Goal: Task Accomplishment & Management: Manage account settings

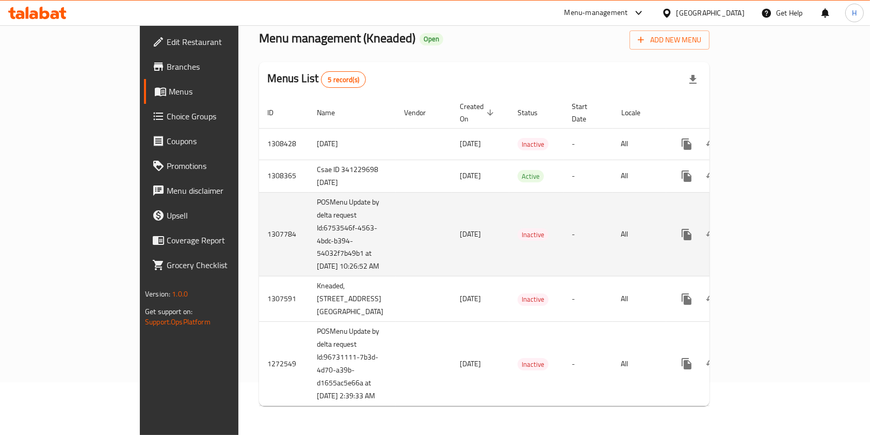
scroll to position [80, 0]
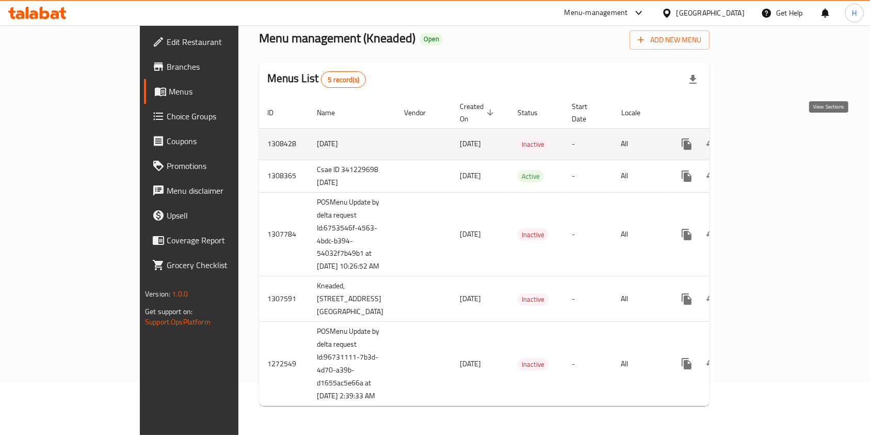
click at [768, 138] on icon "enhanced table" at bounding box center [761, 144] width 12 height 12
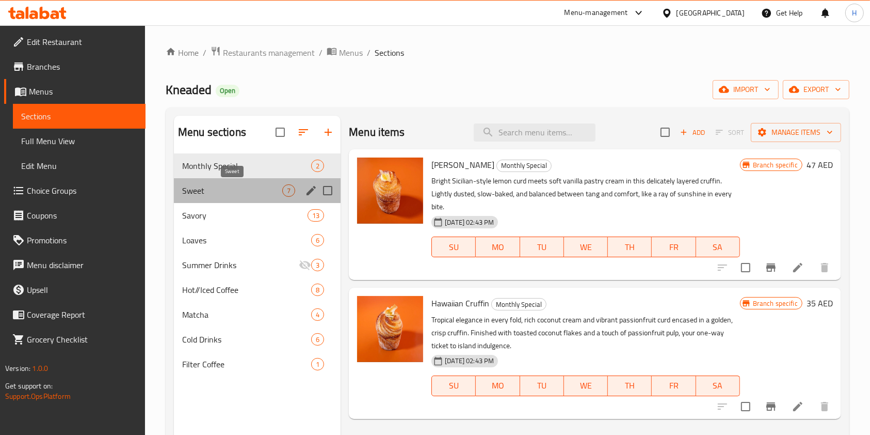
click at [250, 190] on span "Sweet" at bounding box center [232, 190] width 100 height 12
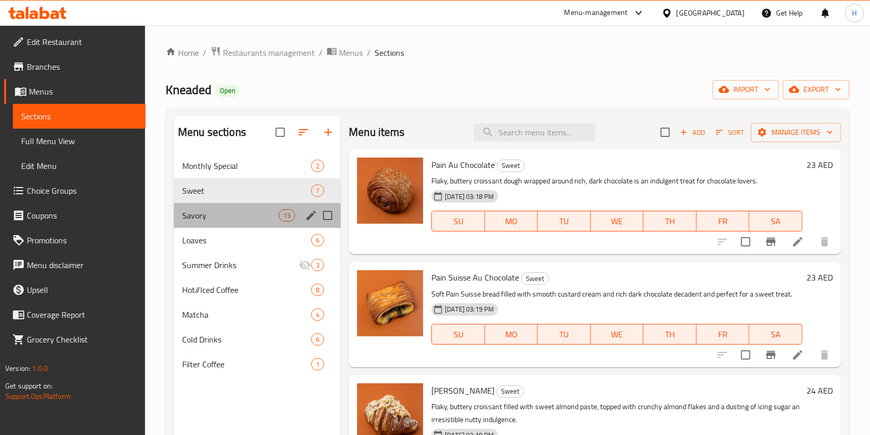
click at [241, 222] on div "Savory 13" at bounding box center [257, 215] width 167 height 25
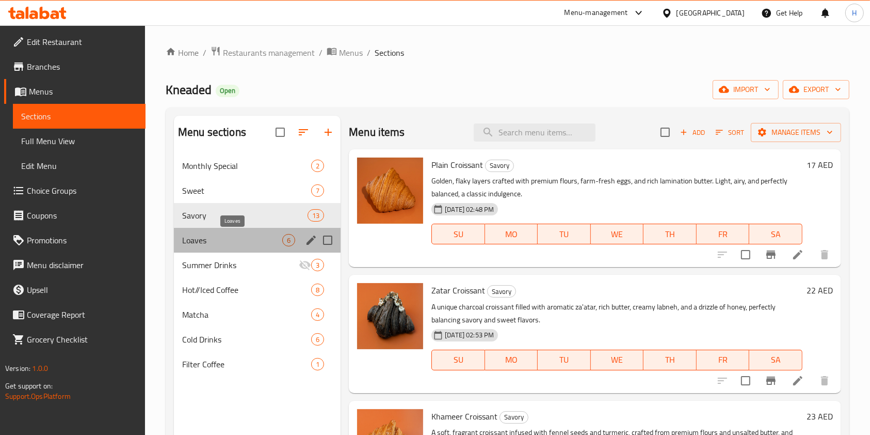
click at [242, 234] on span "Loaves" at bounding box center [232, 240] width 100 height 12
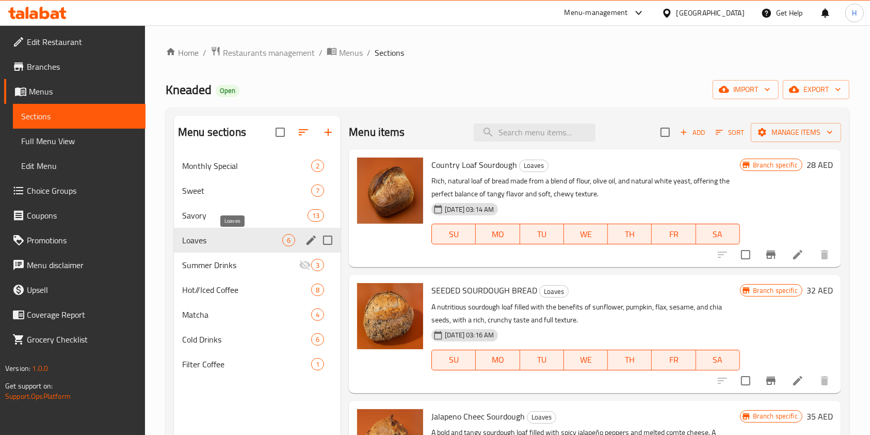
scroll to position [13, 0]
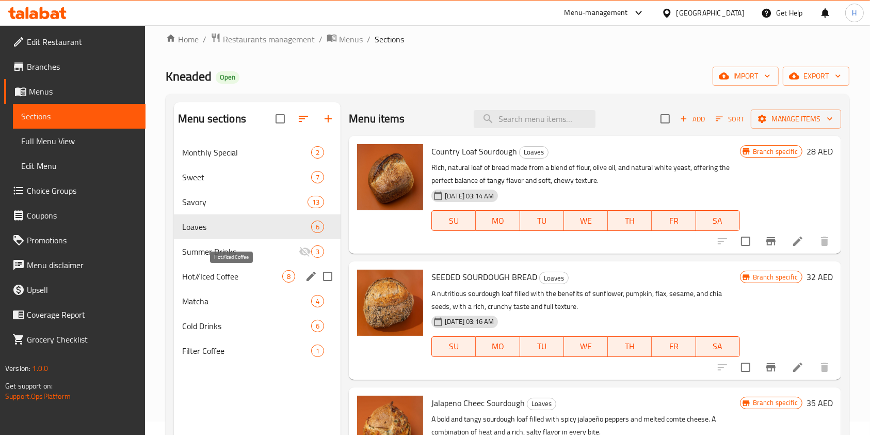
click at [244, 272] on span "Hot//Iced Coffee" at bounding box center [232, 276] width 100 height 12
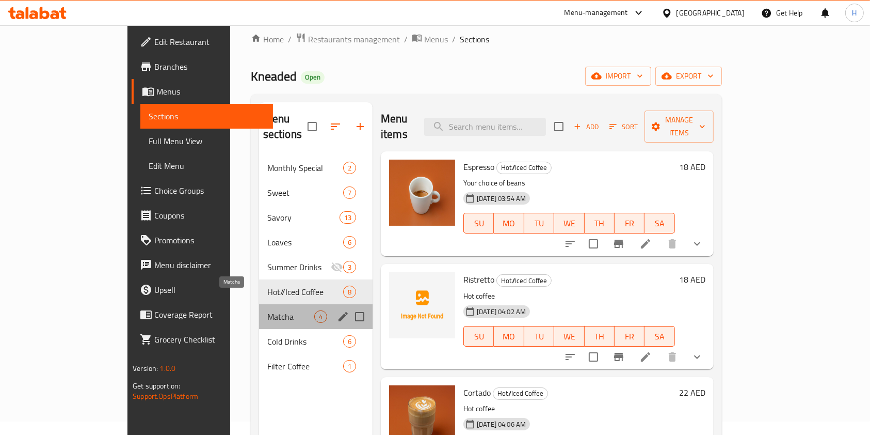
click at [271, 310] on span "Matcha" at bounding box center [290, 316] width 47 height 12
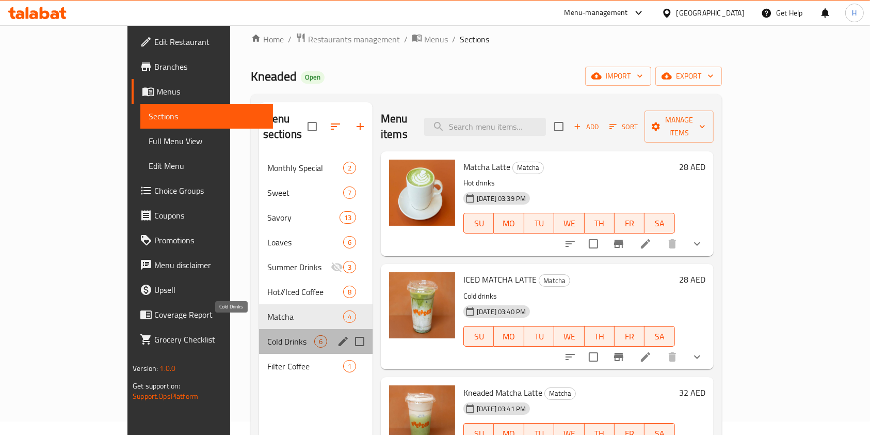
click at [273, 335] on span "Cold Drinks" at bounding box center [290, 341] width 47 height 12
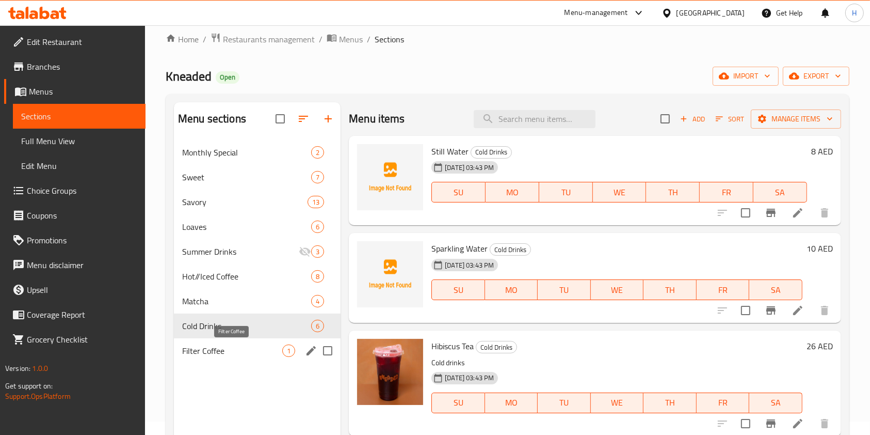
click at [274, 346] on span "Filter Coffee" at bounding box center [232, 350] width 100 height 12
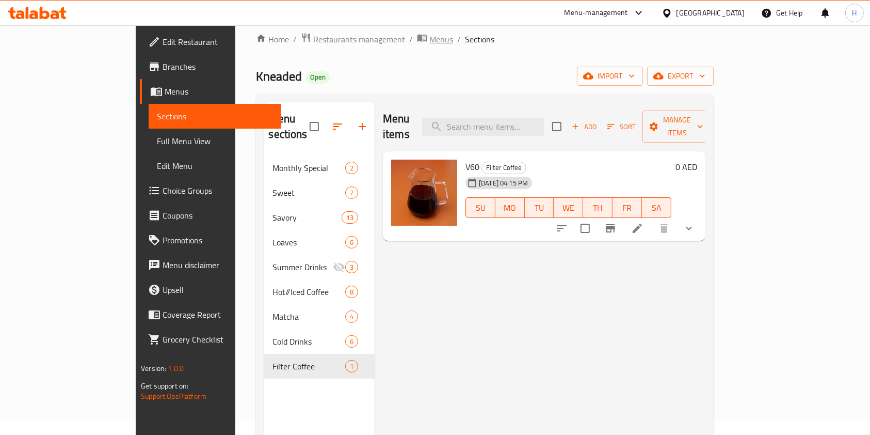
click at [417, 42] on icon "breadcrumb" at bounding box center [422, 38] width 10 height 10
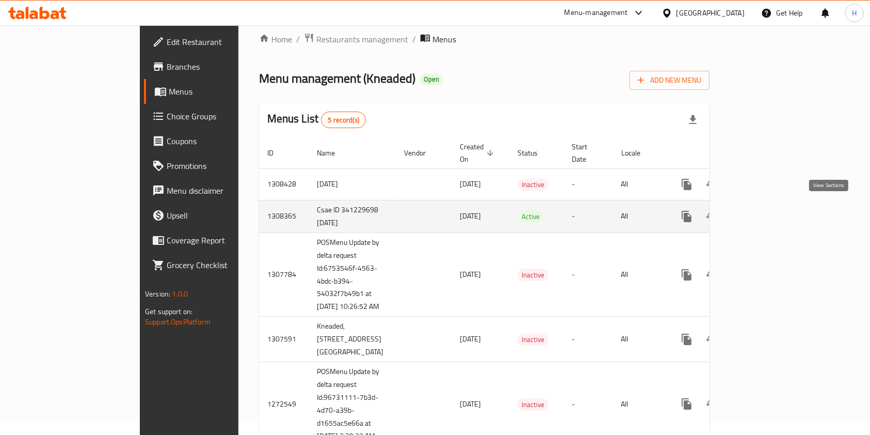
click at [774, 209] on link "enhanced table" at bounding box center [761, 216] width 25 height 25
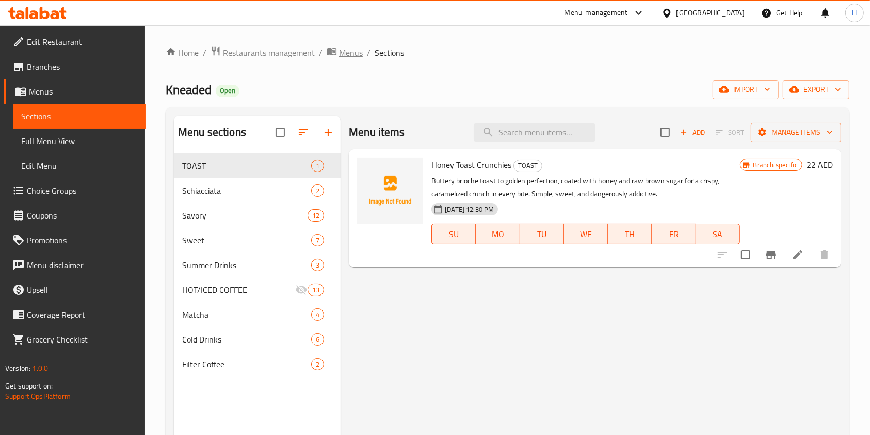
click at [353, 51] on span "Menus" at bounding box center [351, 52] width 24 height 12
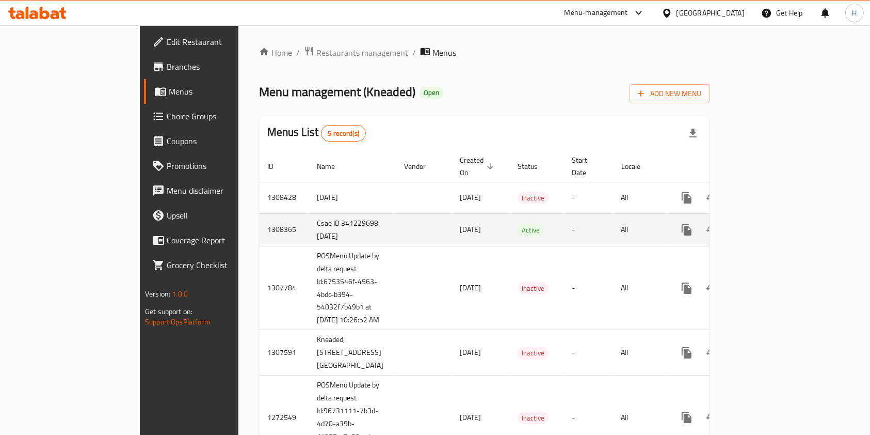
scroll to position [81, 0]
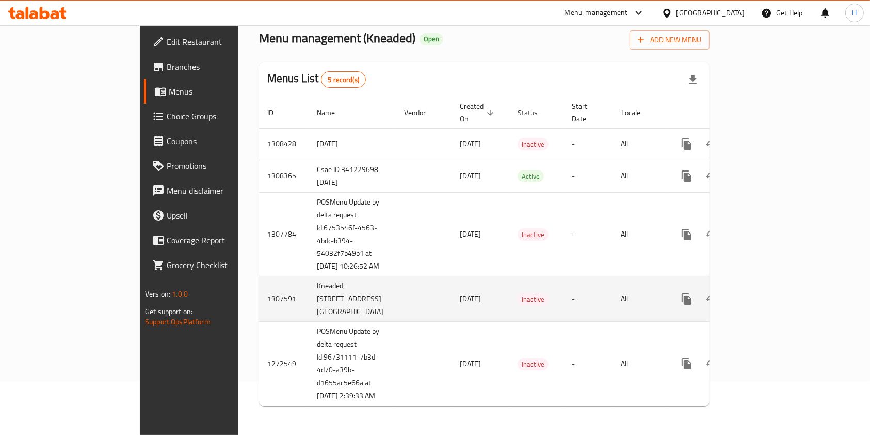
click at [782, 287] on td "enhanced table" at bounding box center [724, 298] width 116 height 45
click at [768, 293] on icon "enhanced table" at bounding box center [761, 299] width 12 height 12
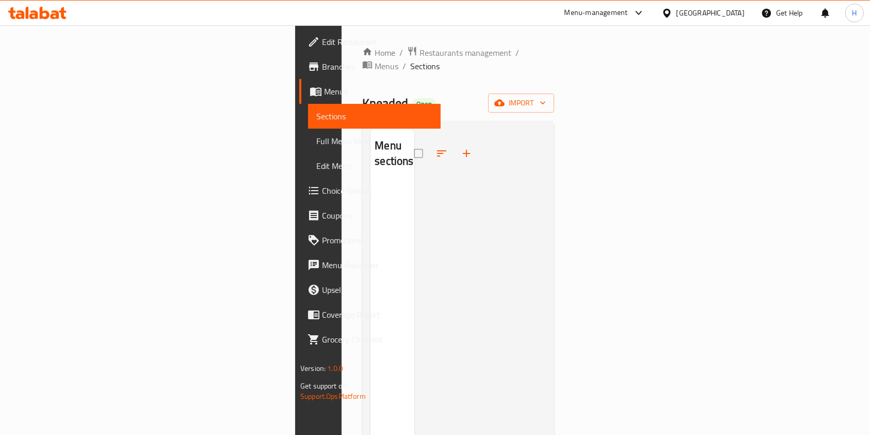
click at [362, 55] on ol "Home / Restaurants management / Menus / Sections" at bounding box center [458, 59] width 192 height 27
click at [363, 61] on icon "breadcrumb" at bounding box center [367, 64] width 9 height 7
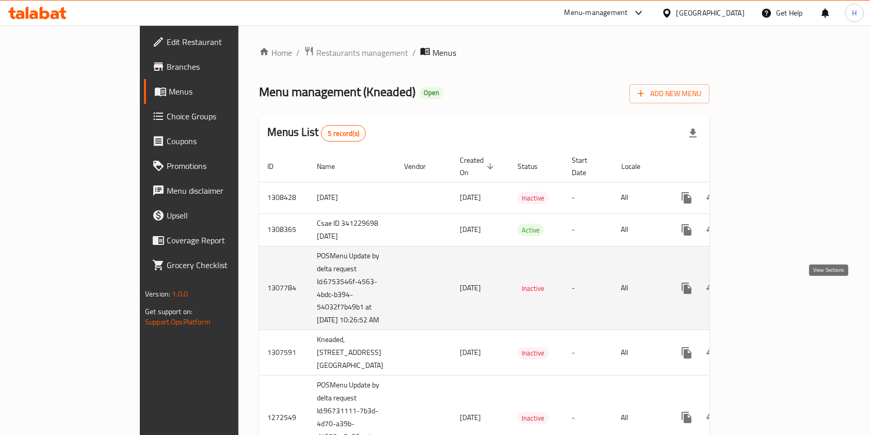
click at [768, 294] on icon "enhanced table" at bounding box center [761, 288] width 12 height 12
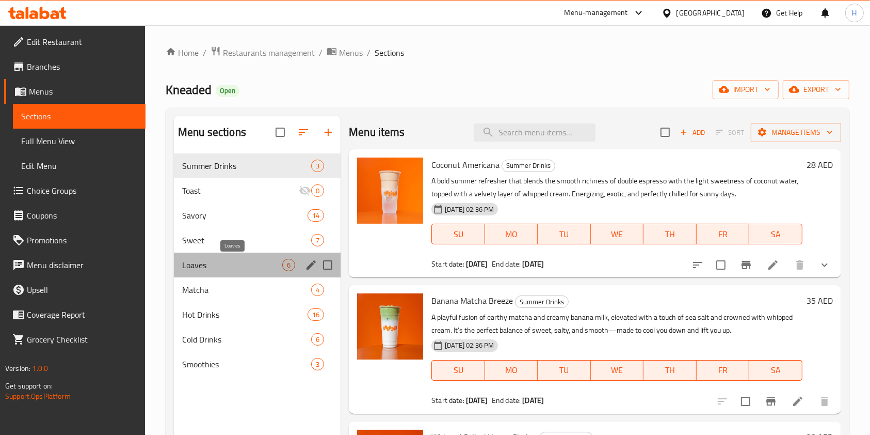
click at [247, 271] on span "Loaves" at bounding box center [232, 265] width 100 height 12
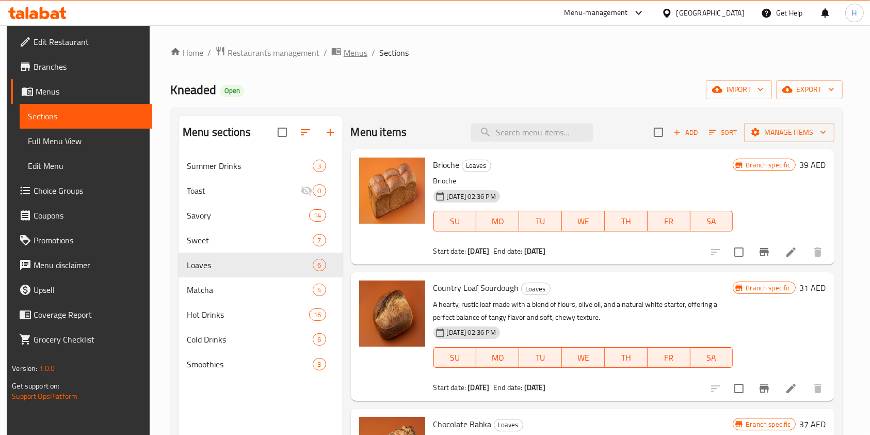
click at [344, 54] on span "Menus" at bounding box center [356, 52] width 24 height 12
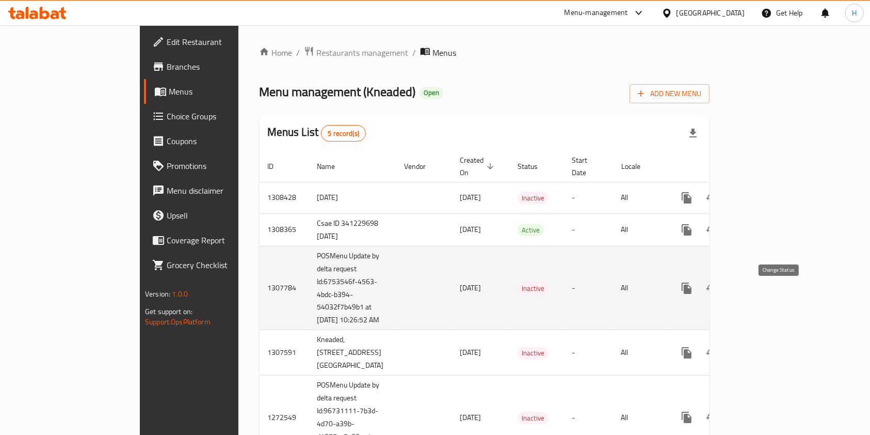
click at [718, 293] on icon "enhanced table" at bounding box center [712, 288] width 12 height 12
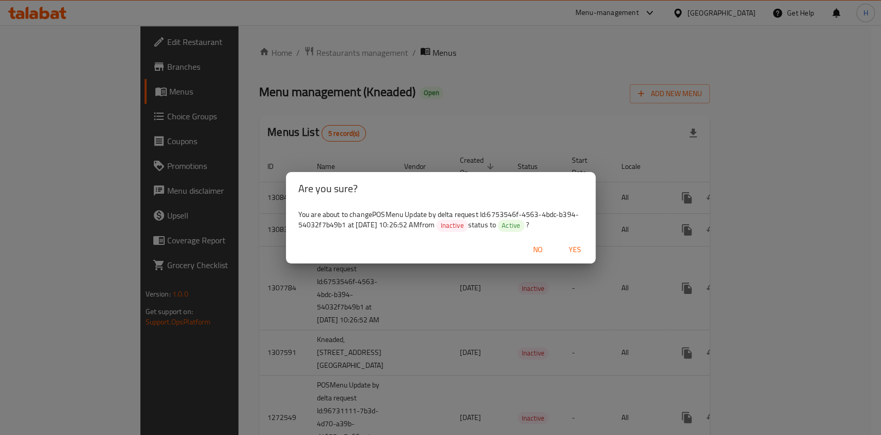
click at [570, 249] on span "Yes" at bounding box center [575, 249] width 25 height 13
